Goal: Check status: Check status

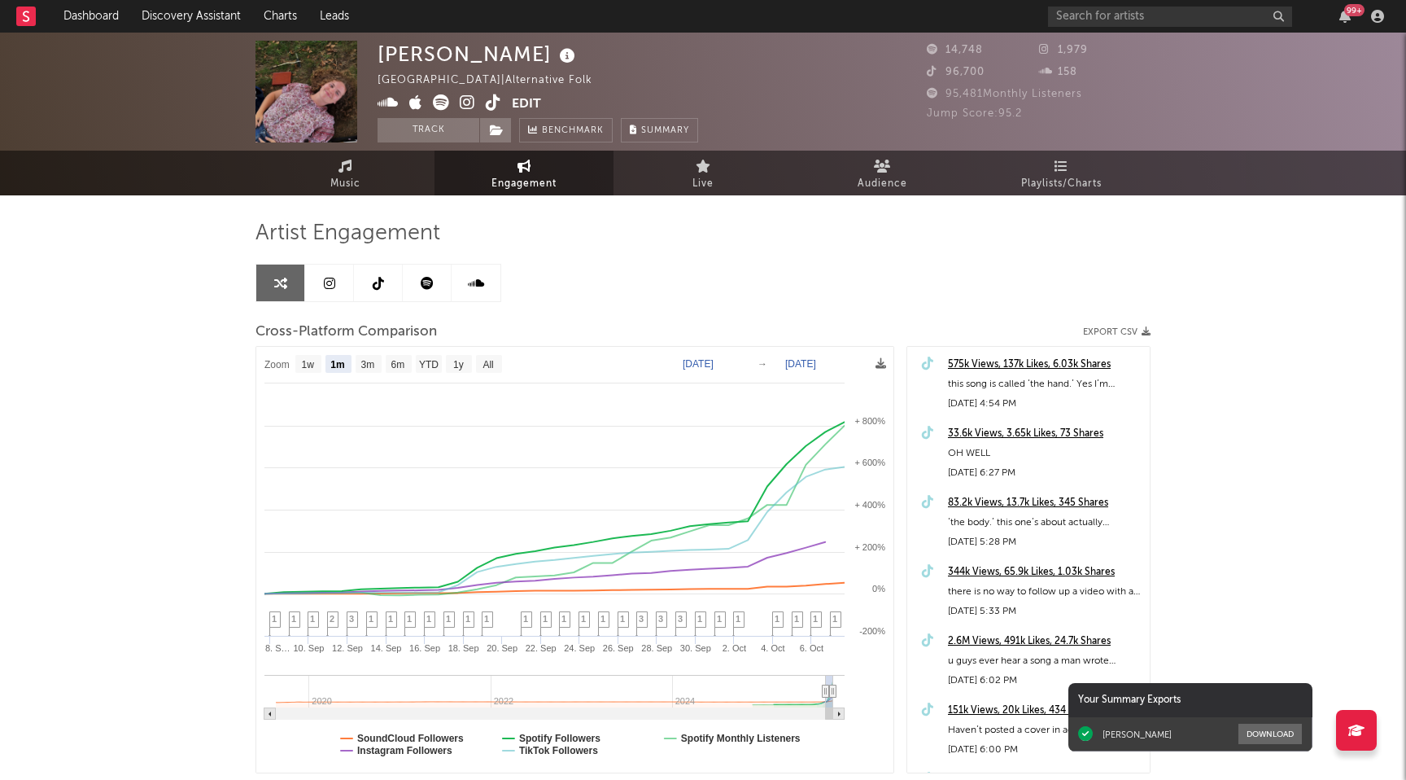
select select "1m"
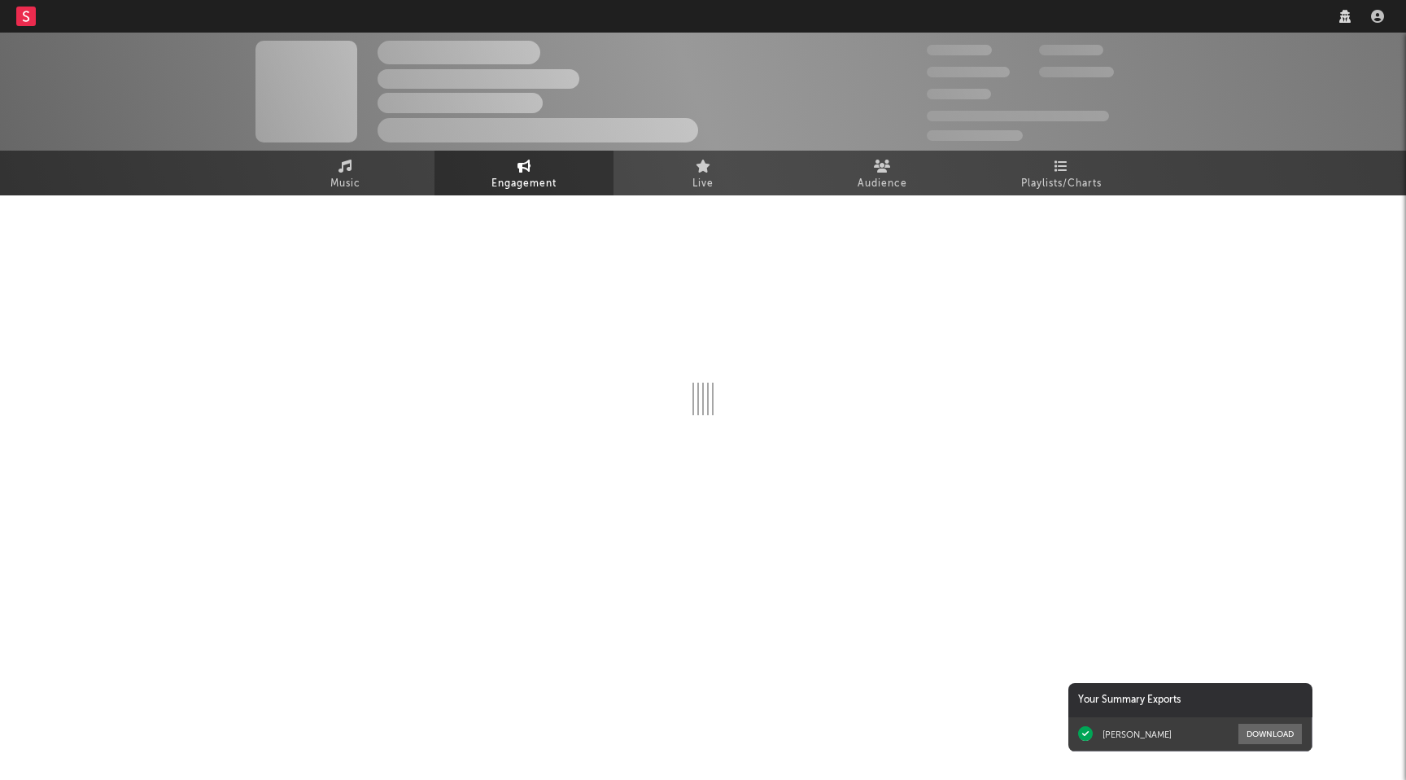
select select "1w"
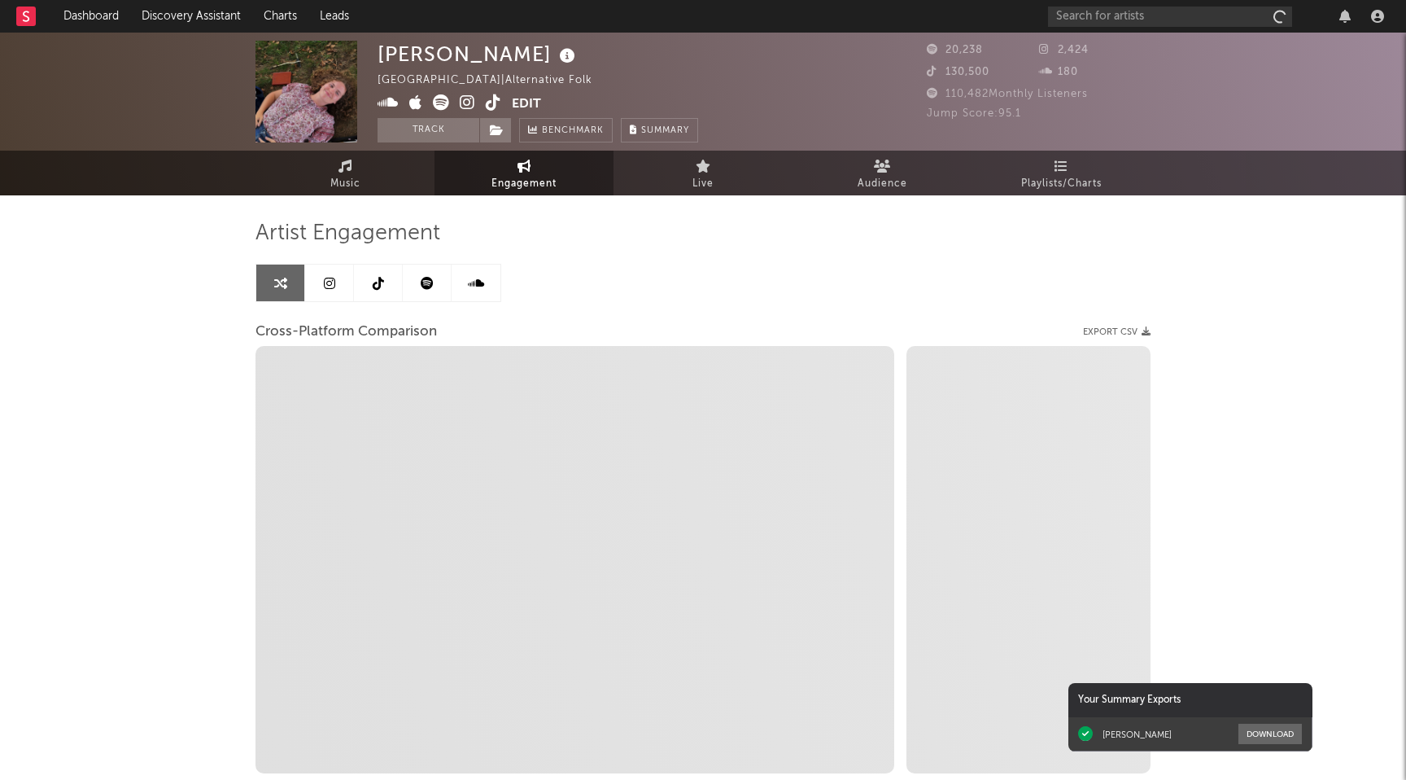
select select "1m"
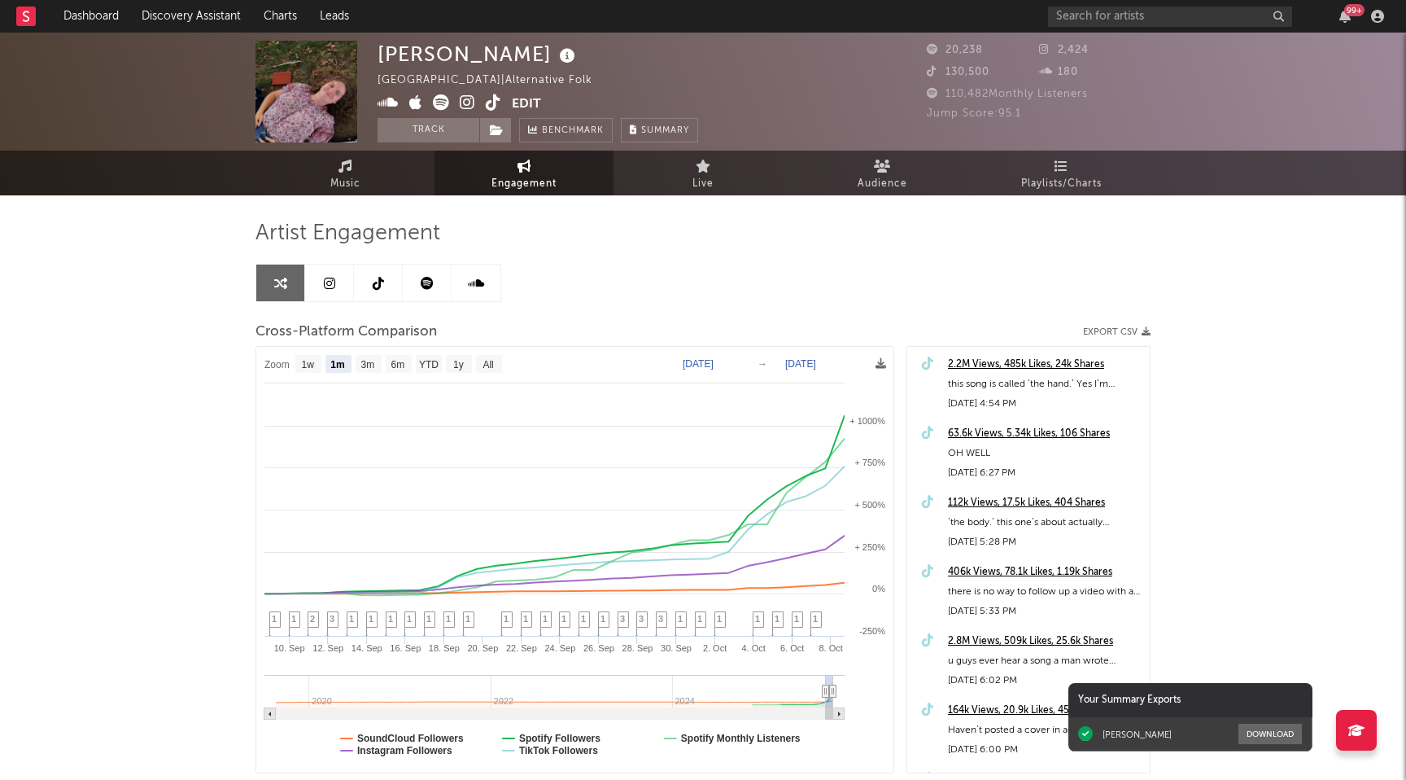
click at [470, 102] on icon at bounding box center [467, 102] width 15 height 16
